Goal: Find specific page/section: Find specific page/section

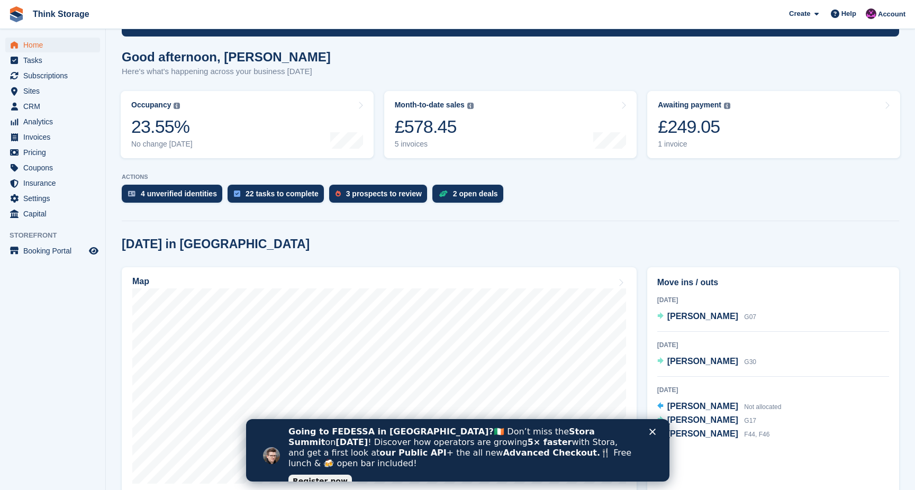
scroll to position [75, 0]
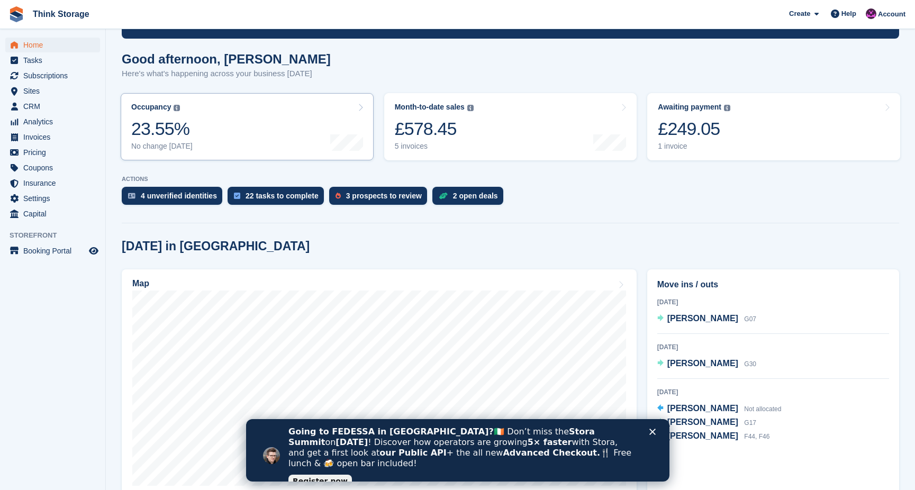
click at [229, 129] on link "Occupancy The percentage of all currently allocated units in terms of area. Inc…" at bounding box center [247, 126] width 253 height 67
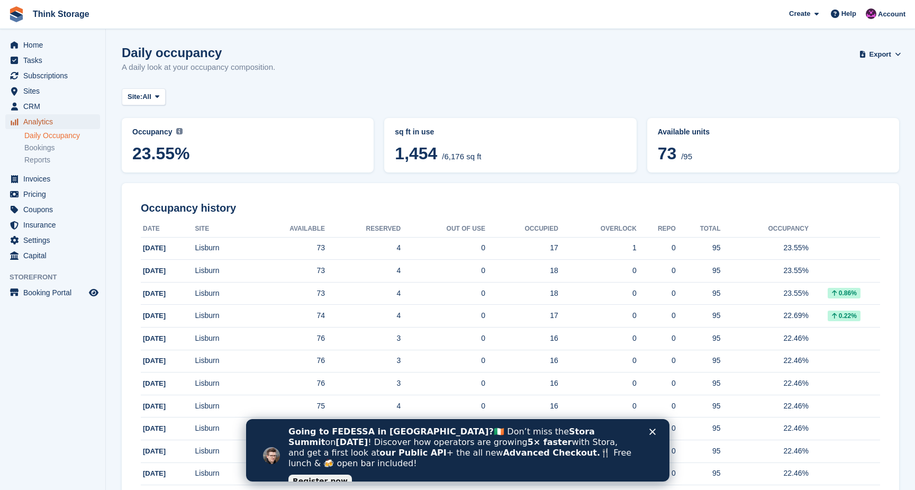
click at [33, 119] on span "Analytics" at bounding box center [54, 121] width 63 height 15
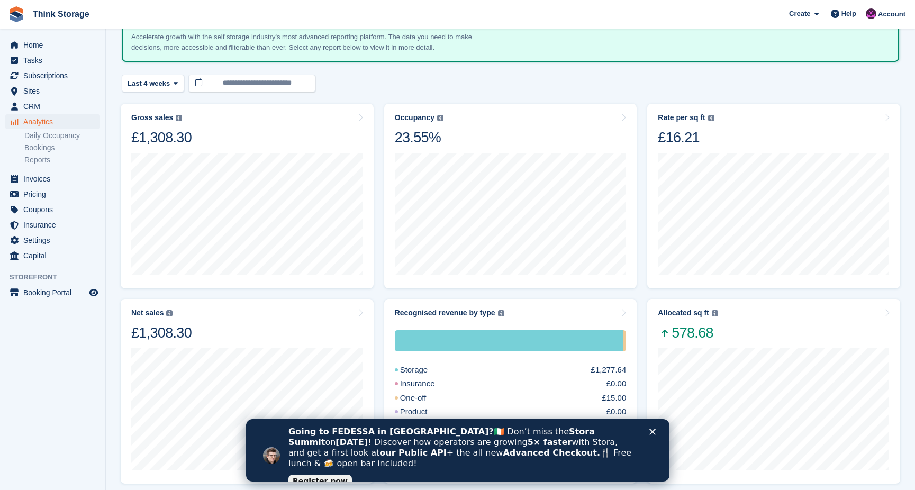
scroll to position [69, 0]
